Goal: Task Accomplishment & Management: Use online tool/utility

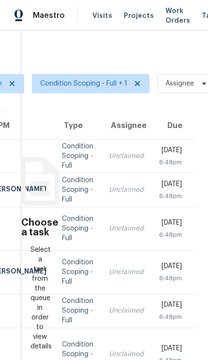
scroll to position [0, 135]
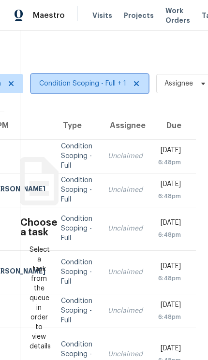
click at [79, 82] on span "Condition Scoping - Full + 1" at bounding box center [82, 84] width 87 height 10
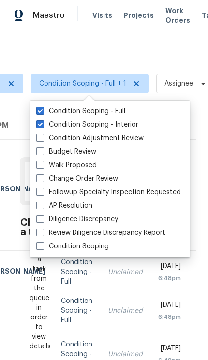
click at [173, 47] on div "Tasks 361 Results Date Range Open Condition Scoping - Full + 1 Assignee ​ Creat…" at bounding box center [104, 194] width 208 height 329
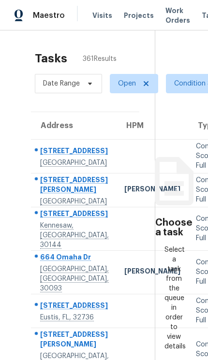
scroll to position [0, 0]
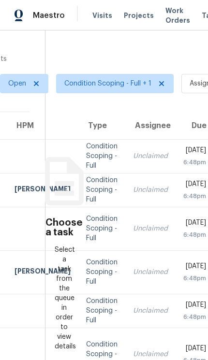
scroll to position [0, 109]
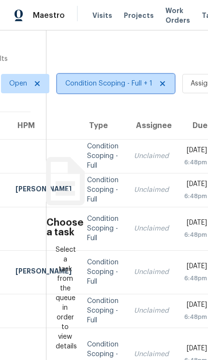
click at [99, 82] on span "Condition Scoping - Full + 1" at bounding box center [108, 84] width 87 height 10
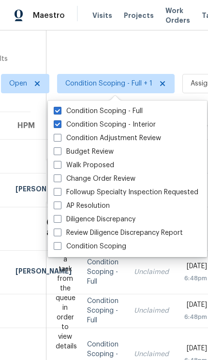
click at [99, 122] on label "Condition Scoping - Interior" at bounding box center [105, 125] width 102 height 10
click at [60, 122] on input "Condition Scoping - Interior" at bounding box center [57, 123] width 6 height 6
checkbox input "false"
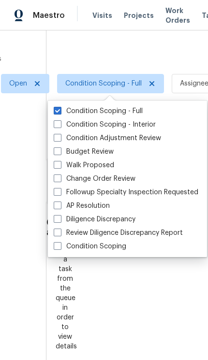
click at [94, 48] on div at bounding box center [104, 180] width 208 height 360
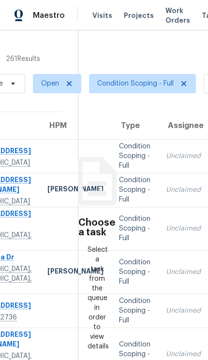
scroll to position [0, 76]
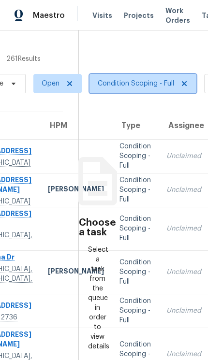
click at [127, 80] on span "Condition Scoping - Full" at bounding box center [136, 84] width 76 height 10
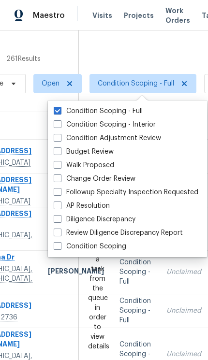
click at [58, 121] on span at bounding box center [58, 124] width 8 height 8
click at [58, 121] on input "Condition Scoping - Interior" at bounding box center [57, 123] width 6 height 6
checkbox input "true"
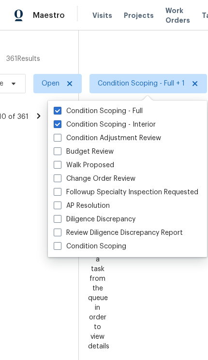
click at [61, 108] on label "Condition Scoping - Full" at bounding box center [98, 111] width 89 height 10
click at [60, 108] on input "Condition Scoping - Full" at bounding box center [57, 109] width 6 height 6
checkbox input "false"
click at [118, 50] on div at bounding box center [104, 180] width 208 height 360
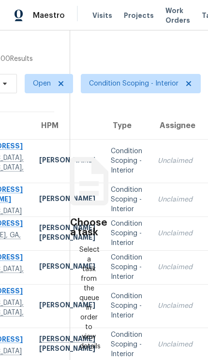
scroll to position [0, 84]
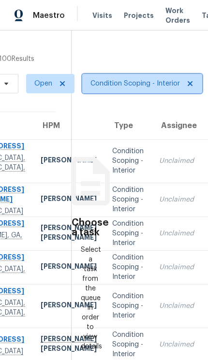
click at [120, 79] on span "Condition Scoping - Interior" at bounding box center [134, 84] width 89 height 10
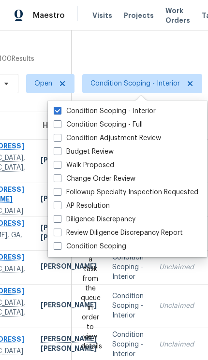
click at [59, 124] on span at bounding box center [58, 124] width 8 height 8
click at [59, 124] on input "Condition Scoping - Full" at bounding box center [57, 123] width 6 height 6
checkbox input "true"
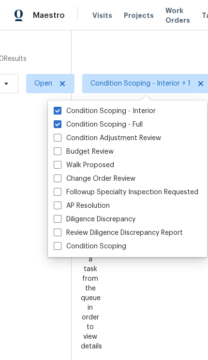
click at [58, 115] on label "Condition Scoping - Interior" at bounding box center [105, 111] width 102 height 10
click at [58, 112] on input "Condition Scoping - Interior" at bounding box center [57, 109] width 6 height 6
click at [56, 114] on span at bounding box center [58, 111] width 8 height 8
click at [56, 112] on input "Condition Scoping - Interior" at bounding box center [57, 109] width 6 height 6
checkbox input "true"
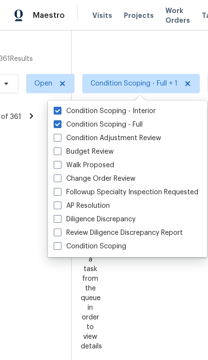
click at [59, 120] on span at bounding box center [58, 124] width 8 height 8
click at [59, 120] on input "Condition Scoping - Full" at bounding box center [57, 123] width 6 height 6
checkbox input "false"
click at [58, 108] on span at bounding box center [58, 111] width 8 height 8
click at [58, 108] on input "Condition Scoping - Interior" at bounding box center [57, 109] width 6 height 6
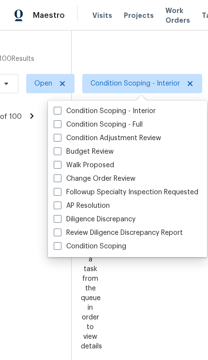
checkbox input "false"
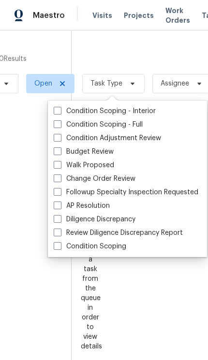
click at [58, 242] on span at bounding box center [58, 246] width 8 height 8
click at [58, 242] on input "Condition Scoping" at bounding box center [57, 244] width 6 height 6
checkbox input "true"
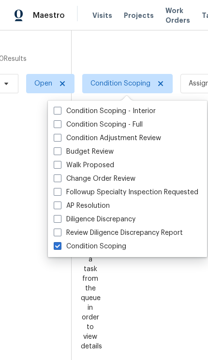
click at [133, 54] on div at bounding box center [104, 180] width 208 height 360
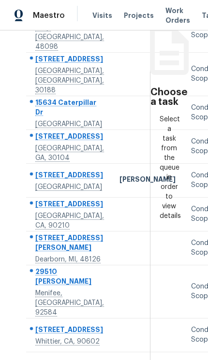
scroll to position [219, 5]
